Goal: Task Accomplishment & Management: Manage account settings

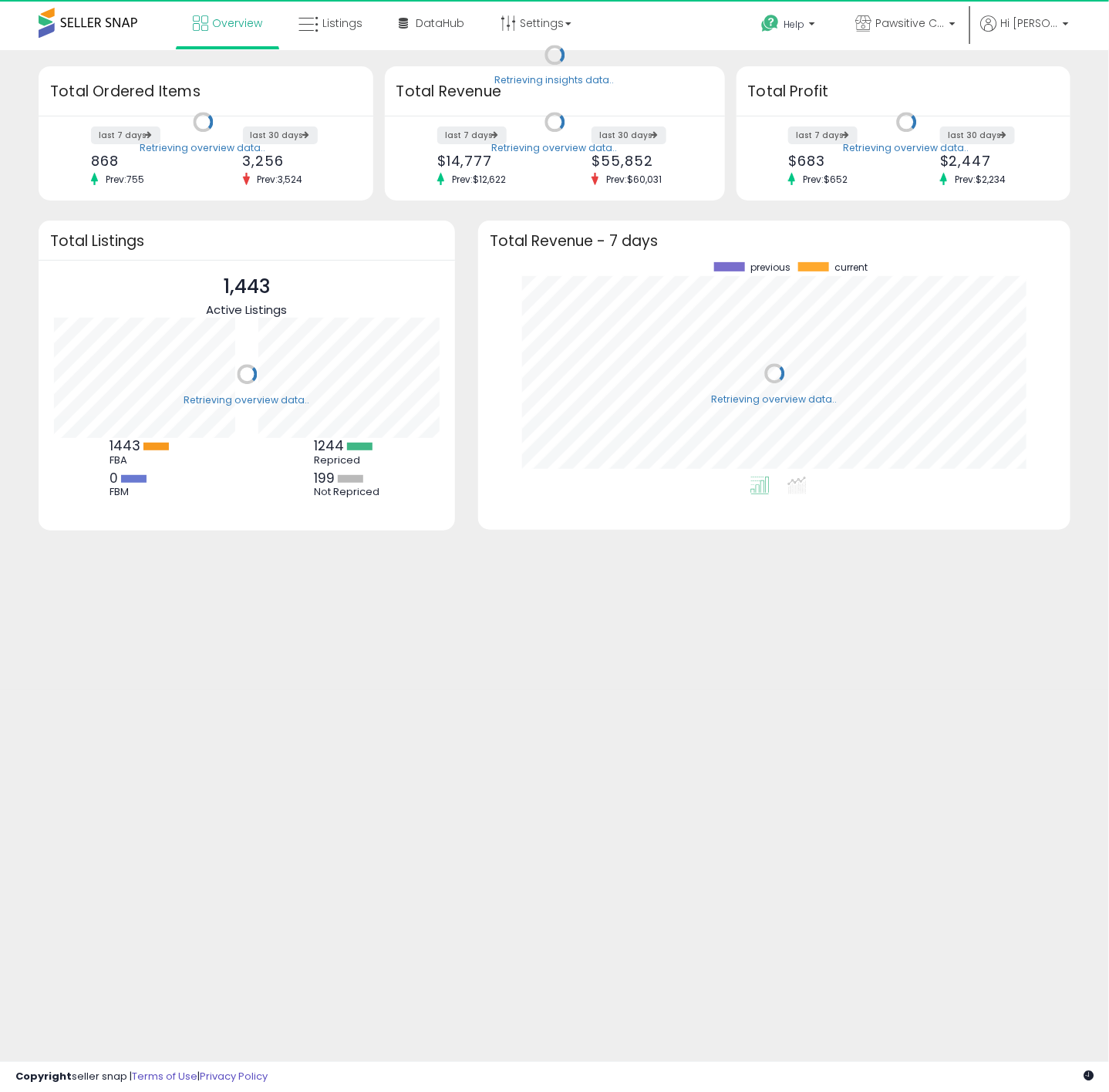
scroll to position [216, 561]
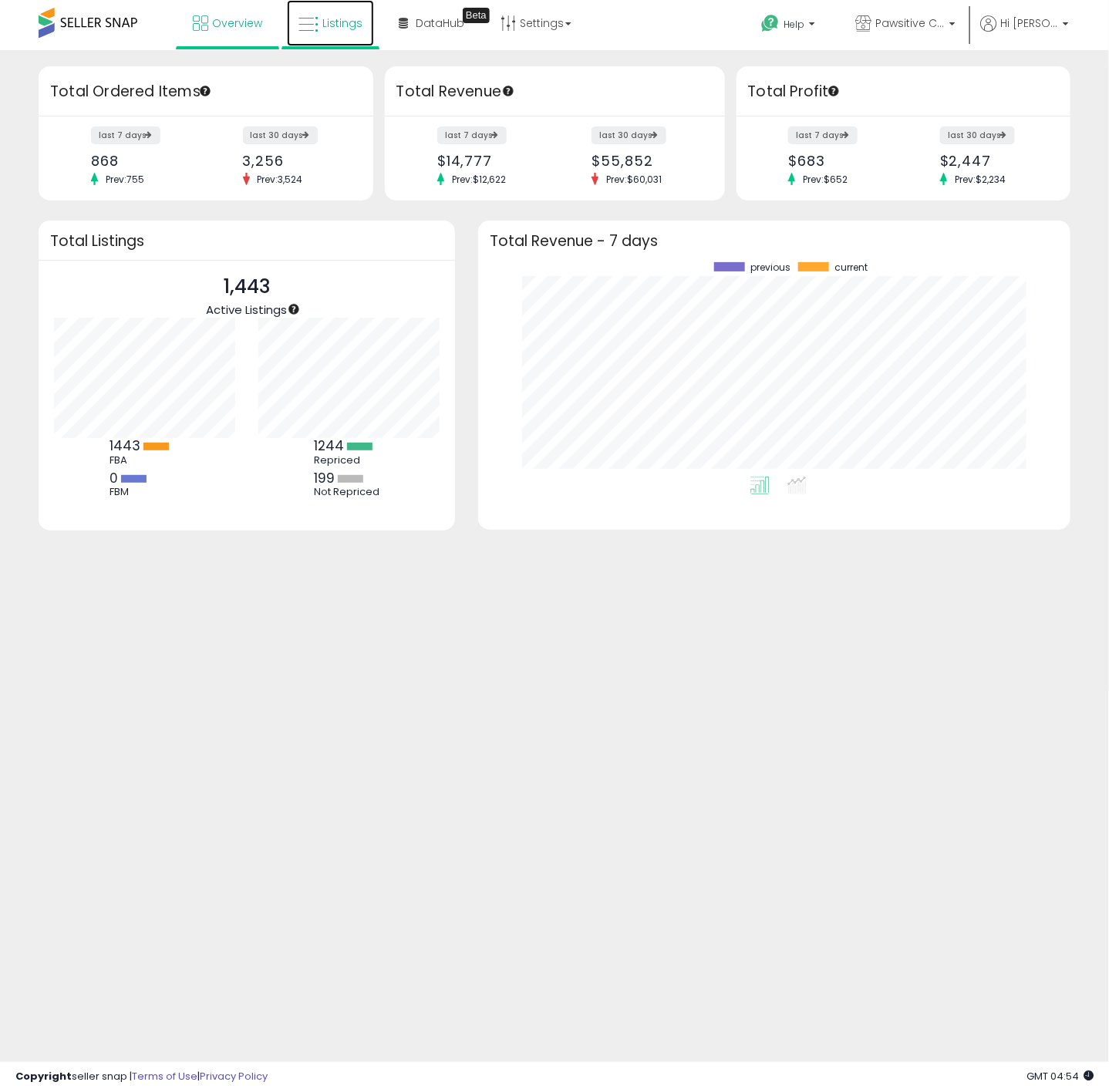
click at [322, 27] on span "Listings" at bounding box center [342, 22] width 40 height 15
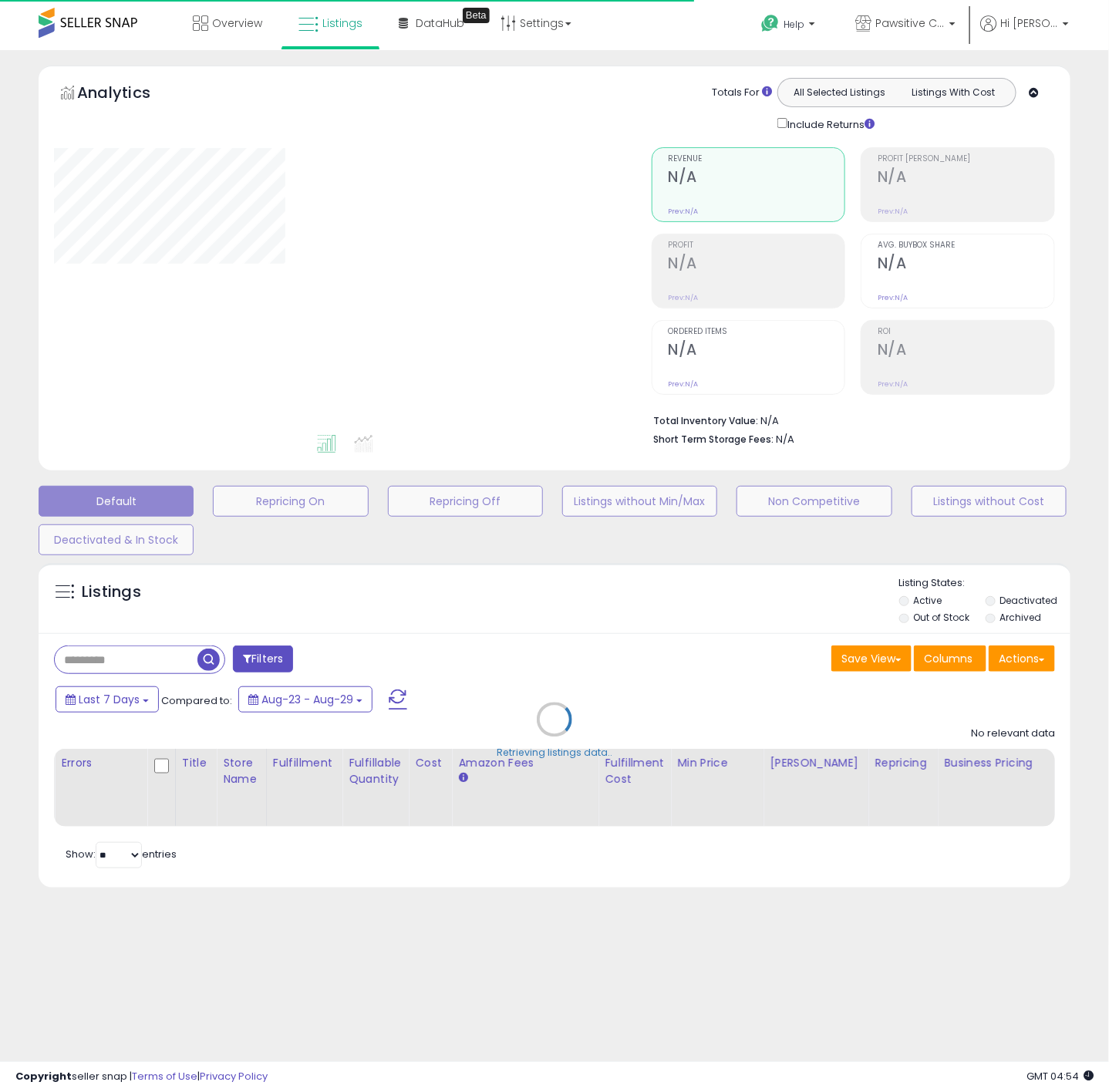
click at [139, 666] on div "Retrieving listings data.." at bounding box center [554, 731] width 1056 height 352
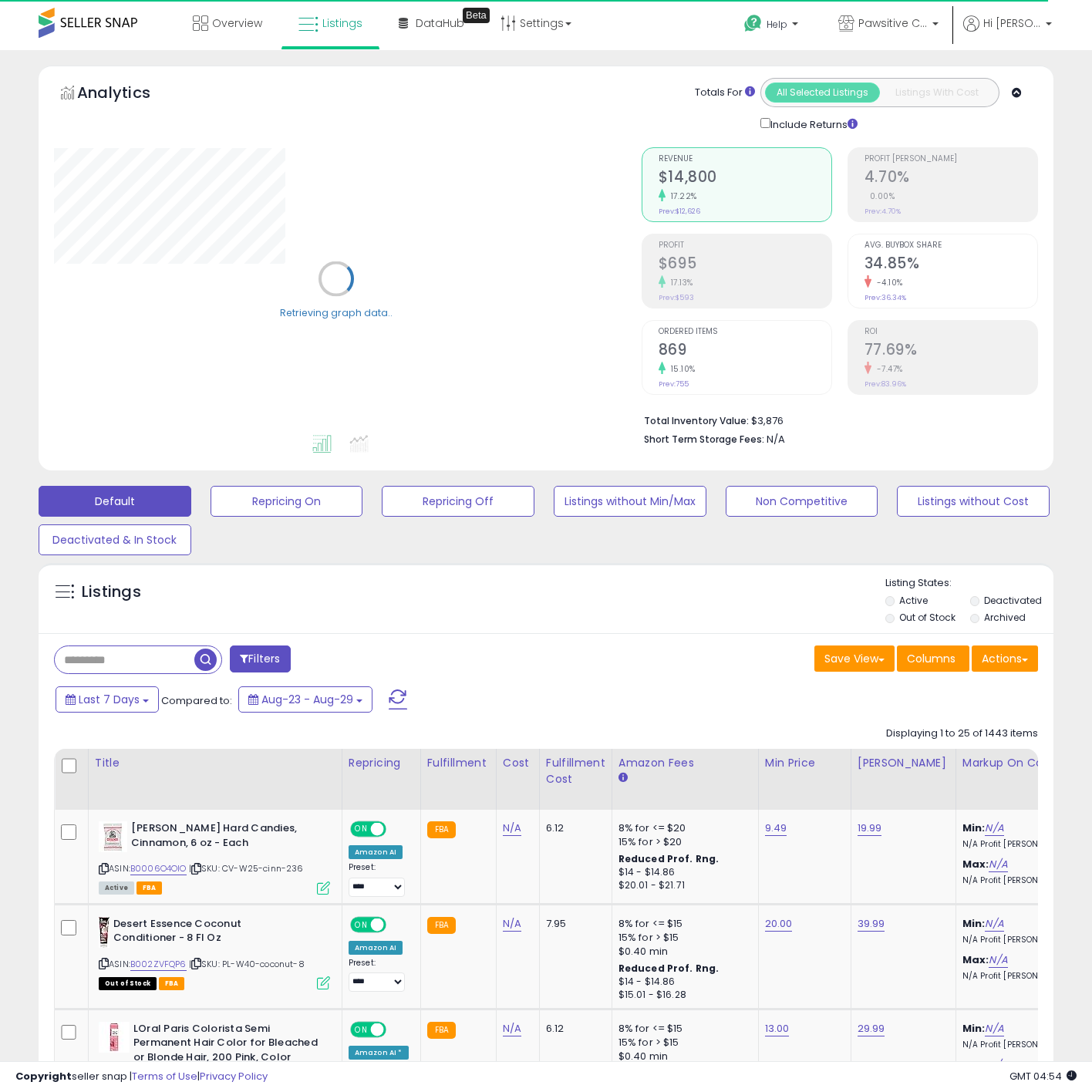
click at [139, 666] on input "text" at bounding box center [124, 660] width 139 height 27
type input "*****"
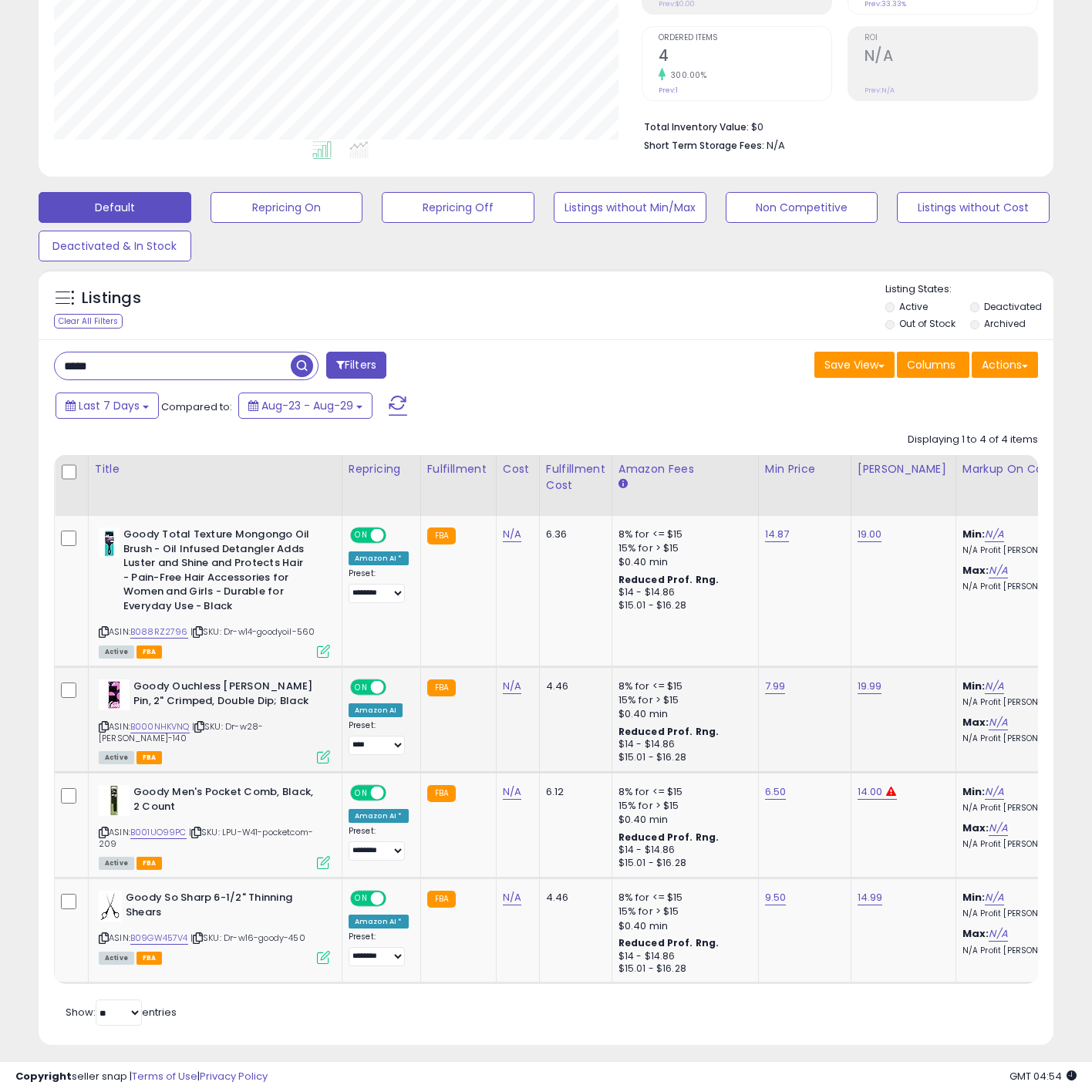
scroll to position [325, 0]
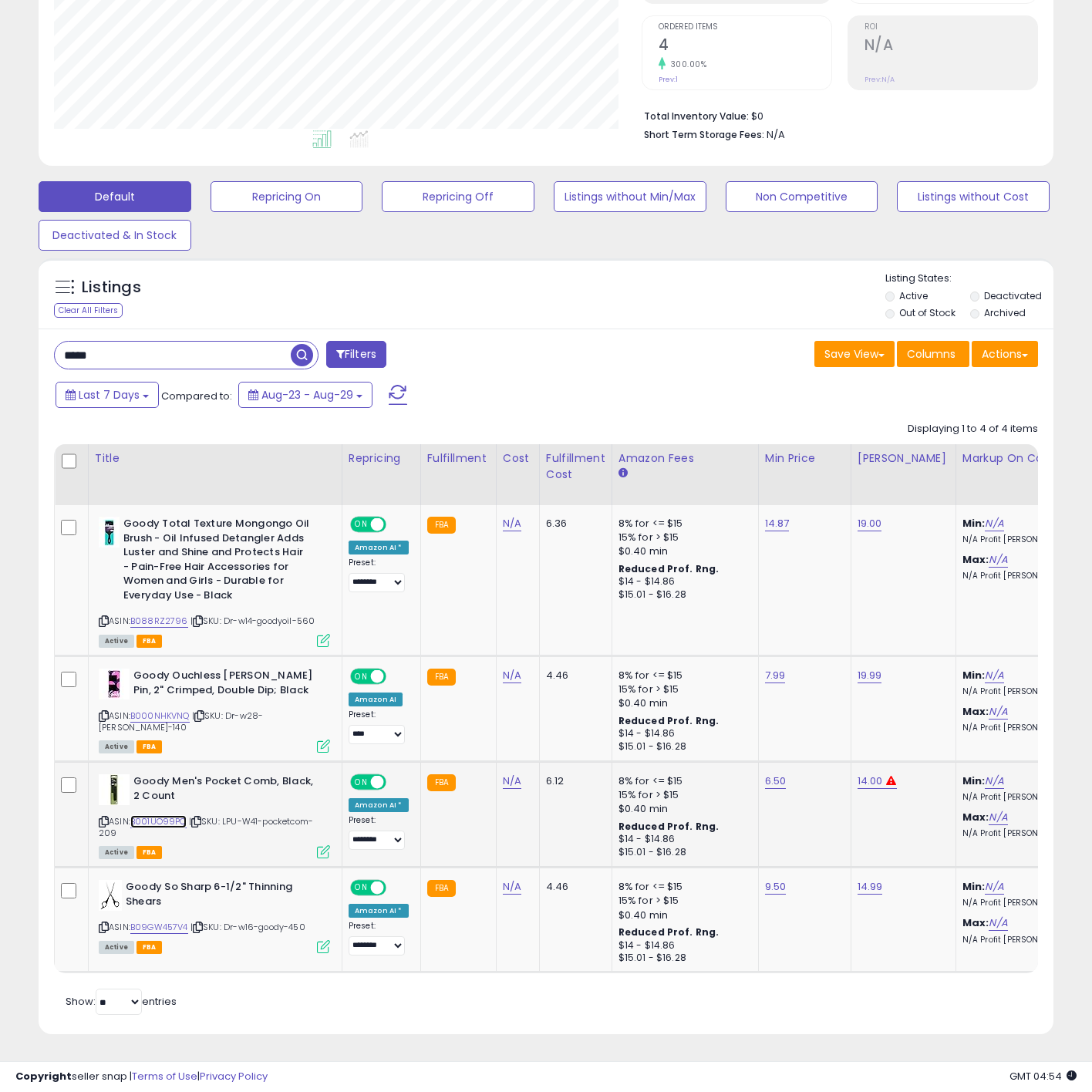
click at [179, 815] on link "B001UO99PC" at bounding box center [158, 821] width 56 height 13
click at [777, 774] on link "6.50" at bounding box center [776, 781] width 21 height 15
drag, startPoint x: 766, startPoint y: 727, endPoint x: 595, endPoint y: 692, distance: 174.5
type input "****"
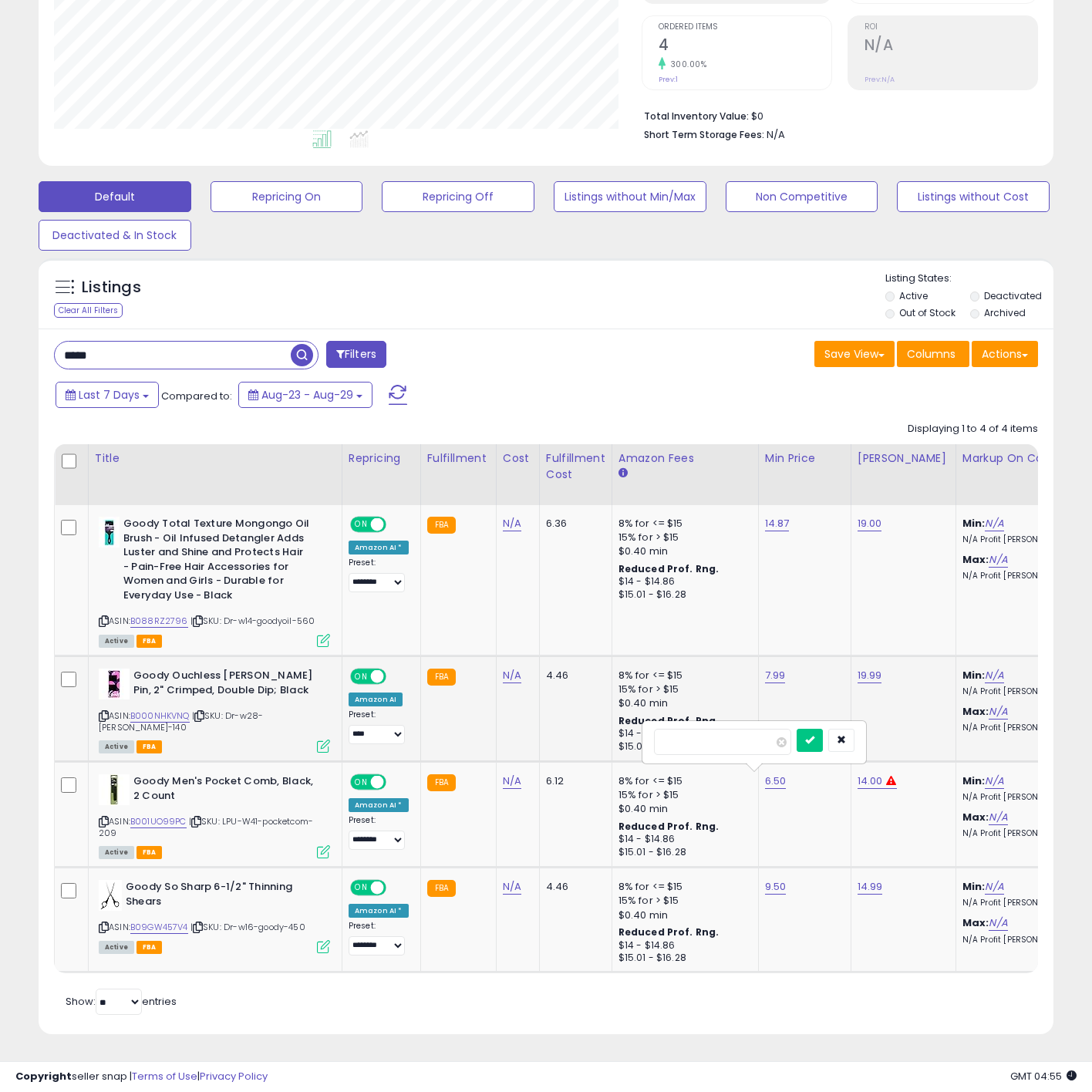
click button "submit" at bounding box center [810, 741] width 27 height 23
